Goal: Information Seeking & Learning: Learn about a topic

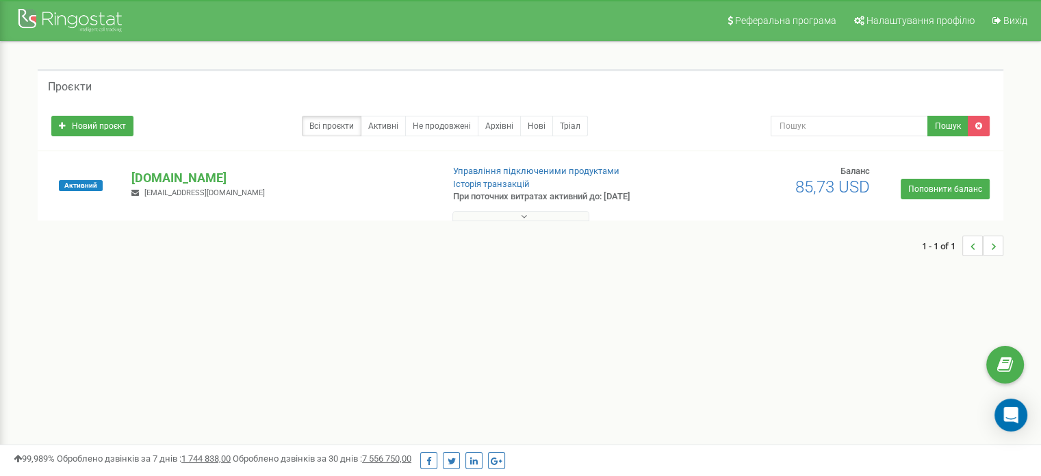
click at [515, 218] on button at bounding box center [521, 216] width 137 height 10
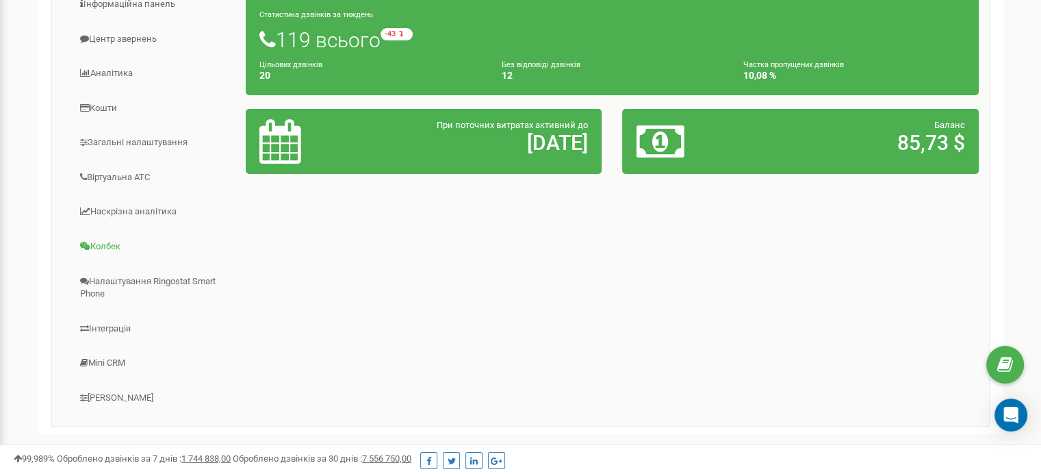
scroll to position [249, 0]
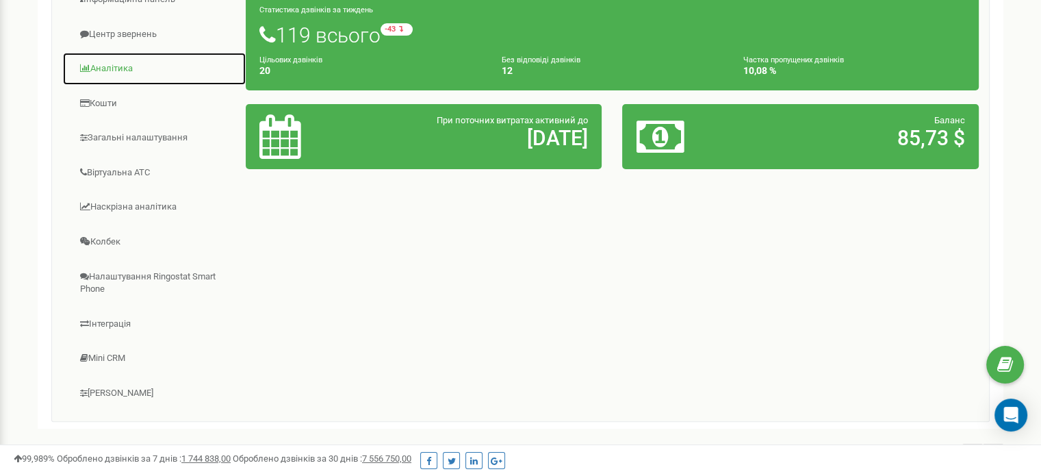
click at [123, 61] on link "Аналiтика" at bounding box center [154, 69] width 184 height 34
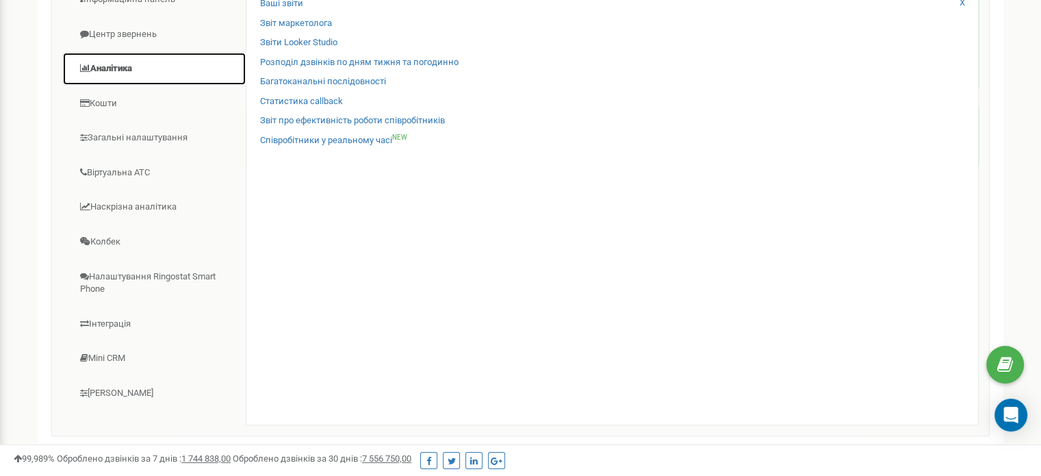
scroll to position [178, 0]
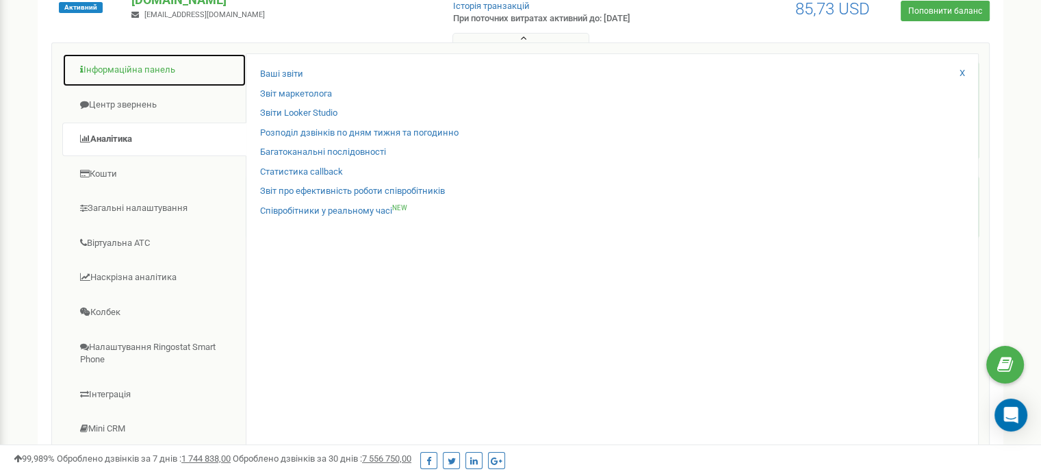
click at [130, 75] on link "Інформаційна панель" at bounding box center [154, 70] width 184 height 34
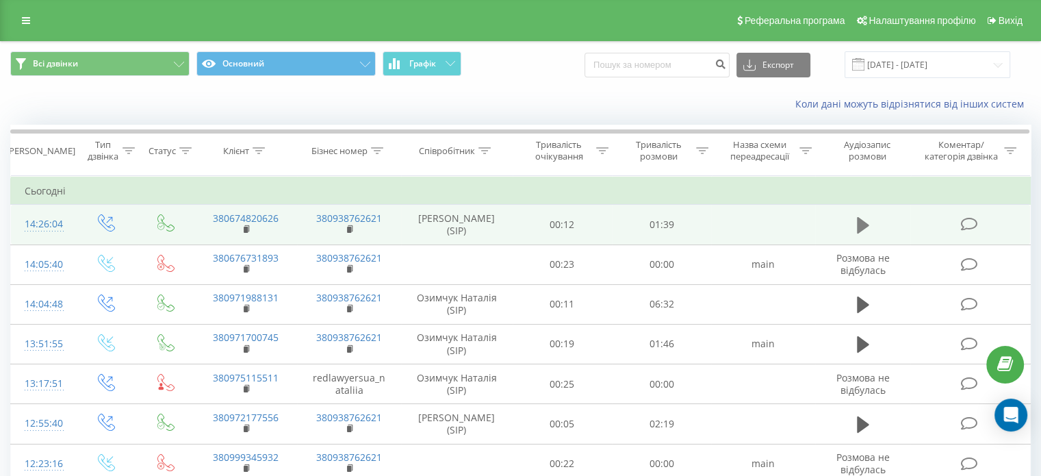
click at [860, 225] on icon at bounding box center [863, 225] width 12 height 16
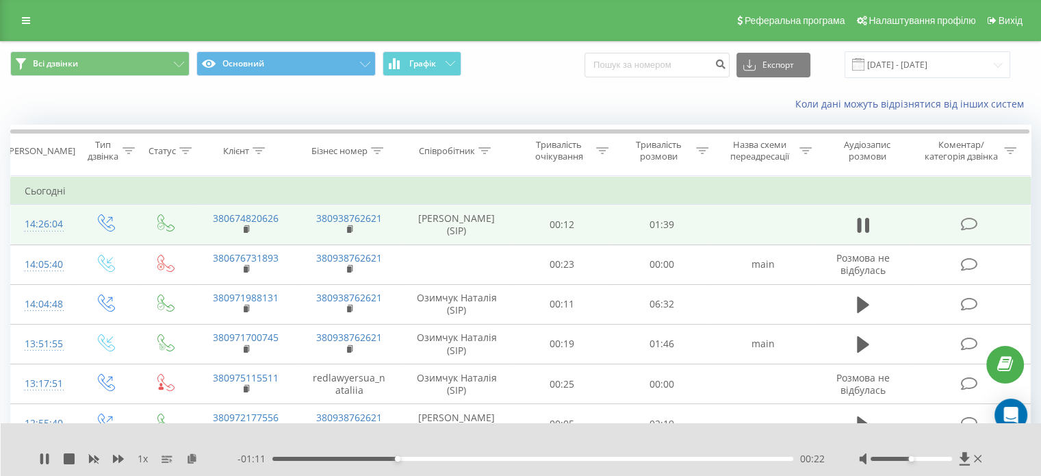
click at [50, 463] on div "1 x" at bounding box center [138, 459] width 199 height 14
click at [49, 462] on icon at bounding box center [44, 458] width 11 height 11
click at [331, 459] on div "00:10" at bounding box center [532, 459] width 521 height 4
click at [42, 459] on icon at bounding box center [44, 458] width 8 height 11
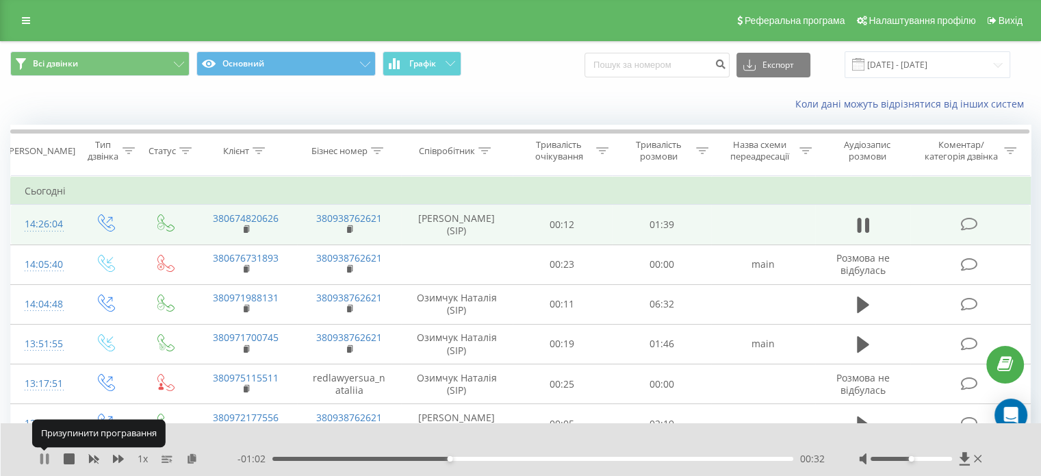
click at [44, 459] on icon at bounding box center [44, 458] width 11 height 11
click at [386, 456] on div "- 01:01 00:32 00:32" at bounding box center [531, 459] width 587 height 14
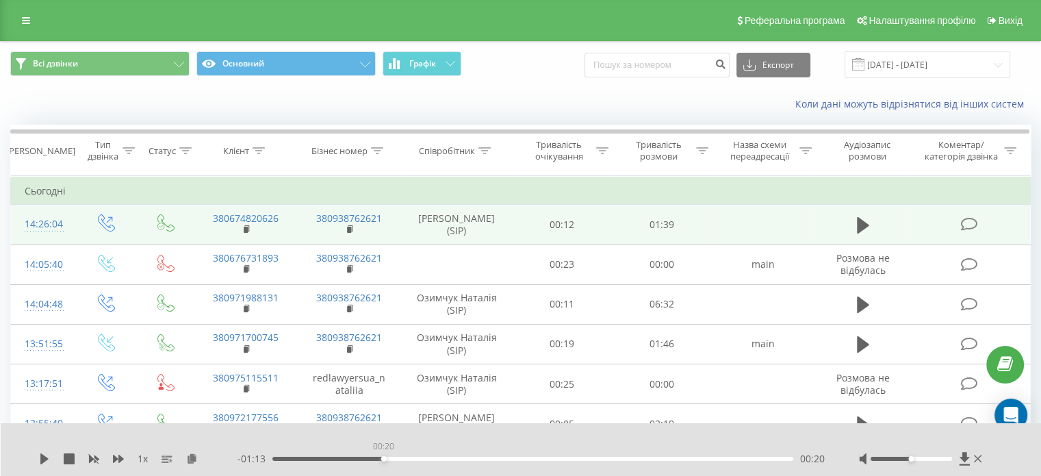
click at [383, 459] on div "00:20" at bounding box center [532, 459] width 521 height 4
click at [39, 463] on icon at bounding box center [44, 458] width 11 height 11
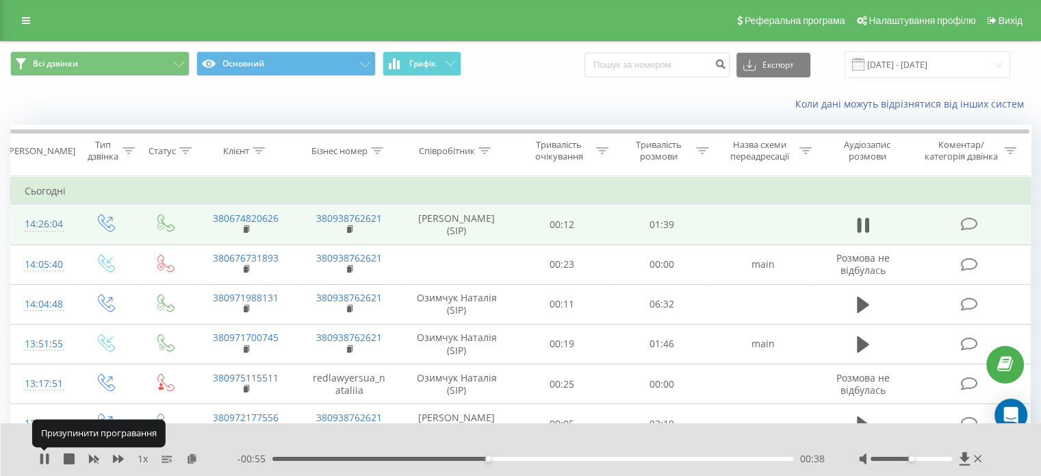
click at [39, 463] on icon at bounding box center [44, 458] width 11 height 11
